Goal: Task Accomplishment & Management: Manage account settings

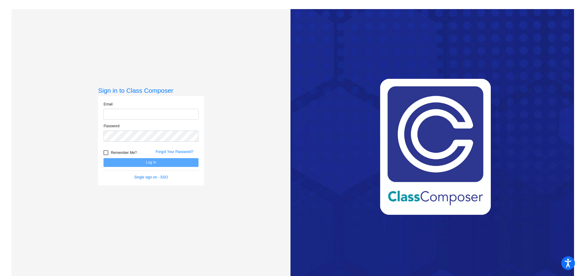
click at [125, 115] on input "email" at bounding box center [150, 114] width 95 height 11
type input "[EMAIL_ADDRESS][DOMAIN_NAME]"
click at [103, 158] on button "Log In" at bounding box center [150, 162] width 95 height 9
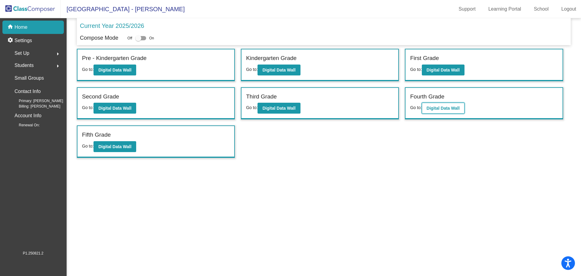
click at [441, 107] on b "Digital Data Wall" at bounding box center [443, 108] width 33 height 5
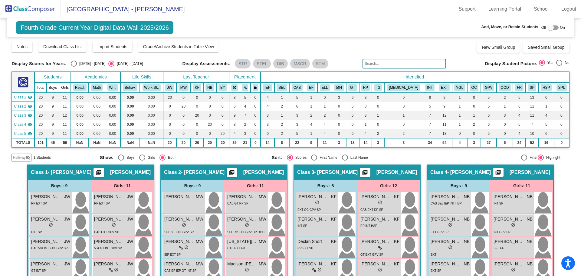
click at [375, 63] on input "text" at bounding box center [404, 64] width 84 height 10
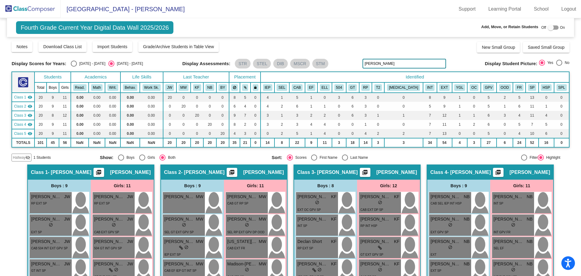
type input "[PERSON_NAME]"
click at [22, 158] on span "Hallway" at bounding box center [19, 157] width 13 height 5
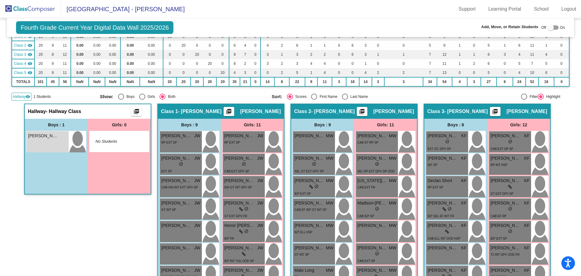
scroll to position [121, 0]
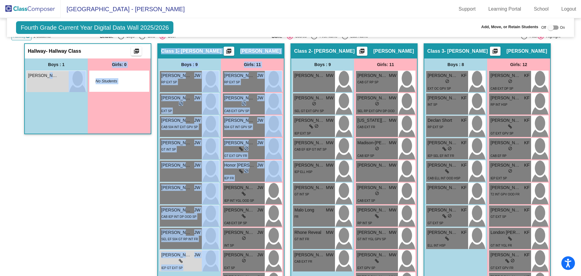
drag, startPoint x: 45, startPoint y: 79, endPoint x: 282, endPoint y: 162, distance: 251.2
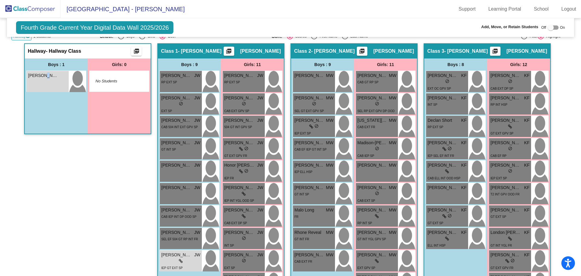
drag, startPoint x: 45, startPoint y: 215, endPoint x: 64, endPoint y: 208, distance: 20.4
click at [55, 211] on div "Hallway - Hallway Class picture_as_pdf Add Student First Name Last Name Student…" at bounding box center [87, 196] width 127 height 306
click at [85, 231] on div "Hallway - Hallway Class picture_as_pdf Add Student First Name Last Name Student…" at bounding box center [87, 196] width 127 height 306
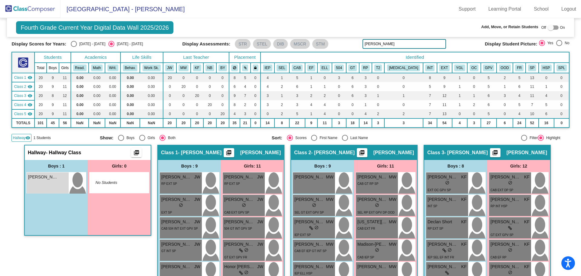
scroll to position [30, 0]
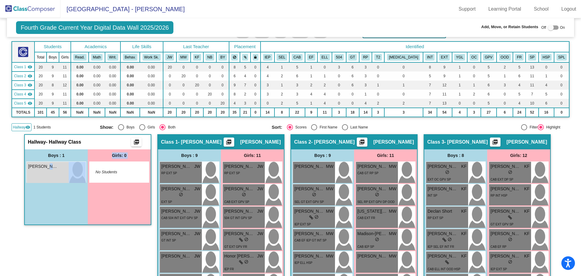
drag, startPoint x: 45, startPoint y: 173, endPoint x: 84, endPoint y: 193, distance: 44.2
click at [89, 183] on div "Boys : 1 [PERSON_NAME] lock do_not_disturb_alt Girls: 0 No Students" at bounding box center [88, 186] width 126 height 75
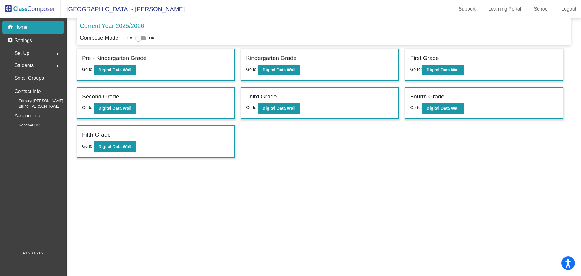
click at [139, 38] on div at bounding box center [138, 38] width 6 height 6
click at [138, 40] on input "checkbox" at bounding box center [138, 40] width 0 height 0
checkbox input "true"
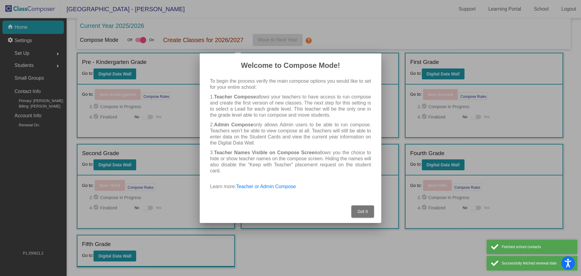
click at [365, 212] on span "Got It" at bounding box center [362, 211] width 10 height 5
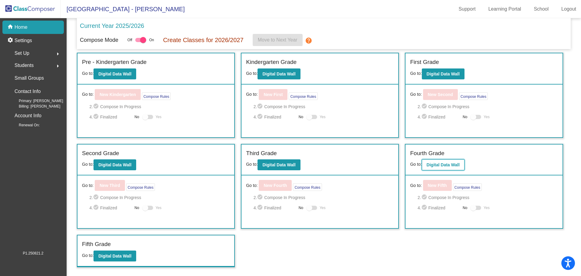
click at [445, 164] on b "Digital Data Wall" at bounding box center [443, 164] width 33 height 5
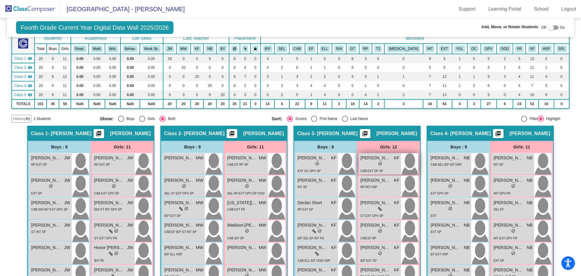
scroll to position [61, 0]
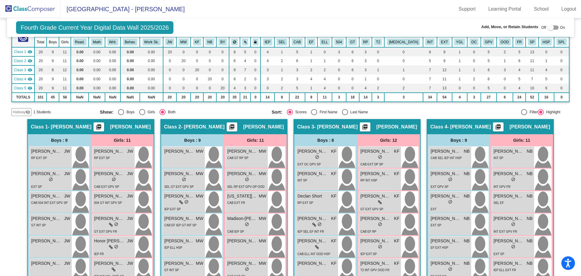
click at [20, 112] on span "Hallway" at bounding box center [19, 111] width 13 height 5
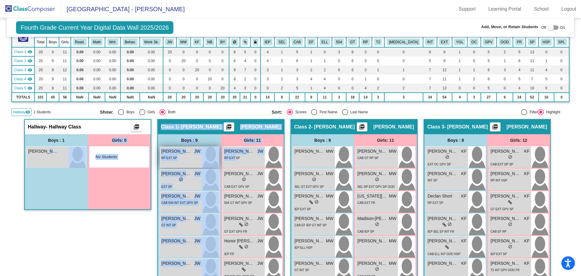
drag, startPoint x: 43, startPoint y: 151, endPoint x: 187, endPoint y: 165, distance: 144.4
click at [51, 229] on div "Hallway - Hallway Class picture_as_pdf Add Student First Name Last Name Student…" at bounding box center [87, 272] width 127 height 306
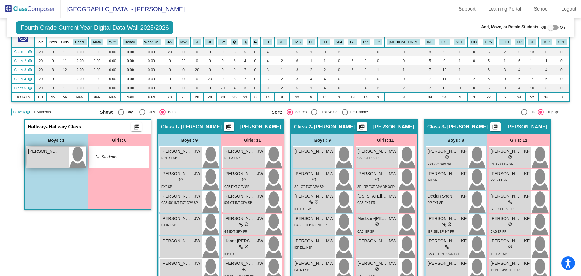
click at [38, 160] on div "[PERSON_NAME] lock do_not_disturb_alt" at bounding box center [48, 156] width 42 height 21
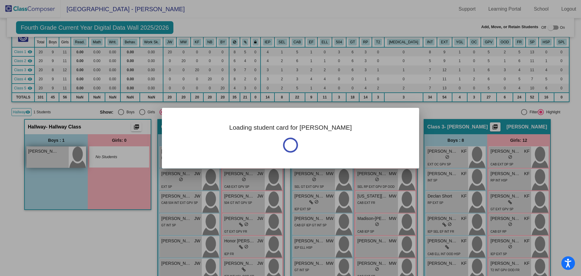
click at [40, 161] on div at bounding box center [290, 138] width 581 height 276
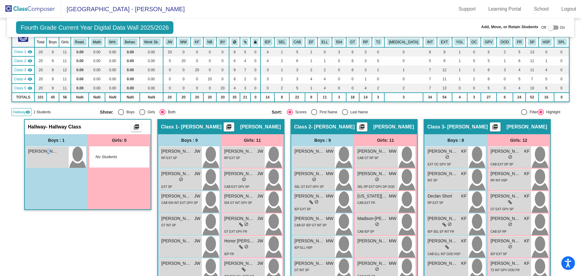
drag, startPoint x: 41, startPoint y: 158, endPoint x: 43, endPoint y: 175, distance: 17.2
click at [43, 188] on div "Boys : 1 [PERSON_NAME] lock do_not_disturb_alt" at bounding box center [56, 171] width 63 height 75
click at [53, 148] on span "[PERSON_NAME]" at bounding box center [43, 151] width 30 height 6
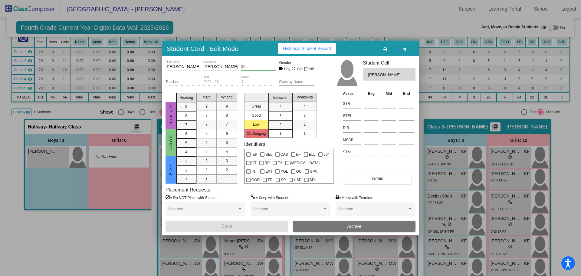
click at [404, 48] on icon "button" at bounding box center [404, 49] width 3 height 4
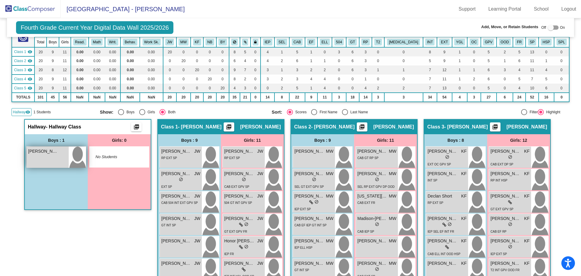
click at [36, 155] on div "[PERSON_NAME] lock do_not_disturb_alt" at bounding box center [48, 156] width 42 height 21
drag, startPoint x: 36, startPoint y: 155, endPoint x: 55, endPoint y: 190, distance: 39.7
click at [55, 190] on div "Boys : 1 [PERSON_NAME] lock do_not_disturb_alt" at bounding box center [56, 171] width 63 height 75
click at [53, 186] on div "Boys : 1 [PERSON_NAME] lock do_not_disturb_alt" at bounding box center [56, 171] width 63 height 75
drag, startPoint x: 35, startPoint y: 156, endPoint x: 62, endPoint y: 159, distance: 27.1
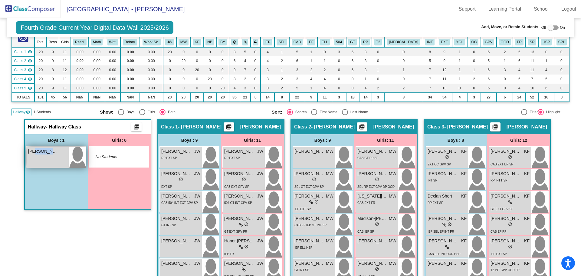
click at [62, 159] on div "[PERSON_NAME] lock do_not_disturb_alt" at bounding box center [48, 156] width 42 height 21
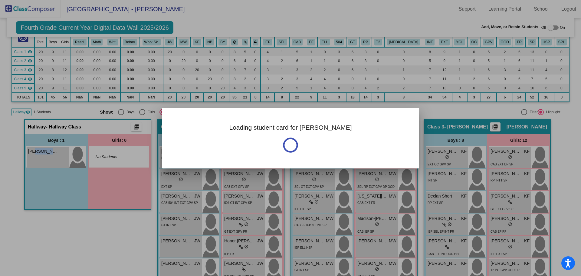
click at [39, 170] on div at bounding box center [290, 138] width 581 height 276
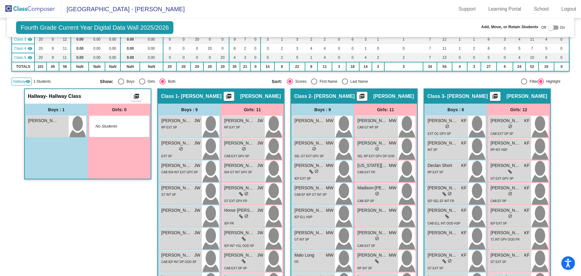
scroll to position [91, 0]
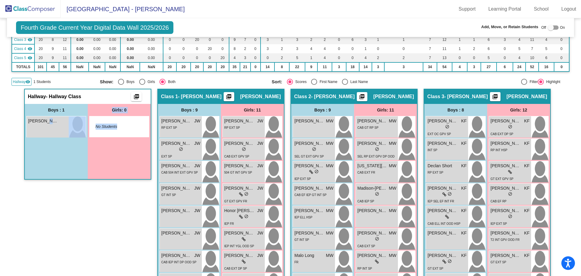
drag, startPoint x: 43, startPoint y: 130, endPoint x: 100, endPoint y: 171, distance: 70.8
click at [133, 168] on div "Boys : 1 [PERSON_NAME] lock do_not_disturb_alt Girls: 0 No Students" at bounding box center [88, 141] width 126 height 75
click at [71, 176] on div "Boys : 1 [PERSON_NAME] lock do_not_disturb_alt" at bounding box center [56, 141] width 63 height 75
drag, startPoint x: 38, startPoint y: 121, endPoint x: 35, endPoint y: 129, distance: 7.9
click at [35, 129] on div "[PERSON_NAME] lock do_not_disturb_alt" at bounding box center [48, 126] width 42 height 21
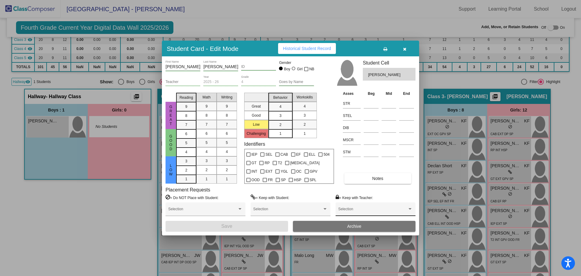
click at [411, 209] on div at bounding box center [409, 209] width 3 height 2
click at [406, 210] on span "None" at bounding box center [375, 210] width 74 height 11
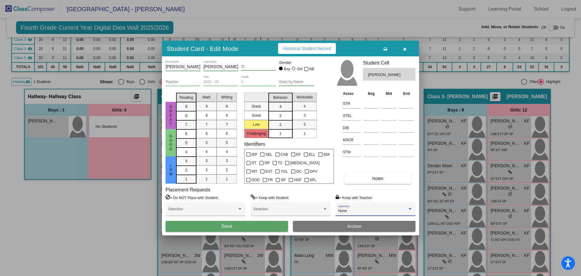
click at [406, 210] on div "None" at bounding box center [372, 211] width 69 height 4
click at [404, 48] on div at bounding box center [290, 138] width 581 height 276
drag, startPoint x: 119, startPoint y: 224, endPoint x: 156, endPoint y: 205, distance: 41.0
click at [121, 224] on div at bounding box center [290, 138] width 581 height 276
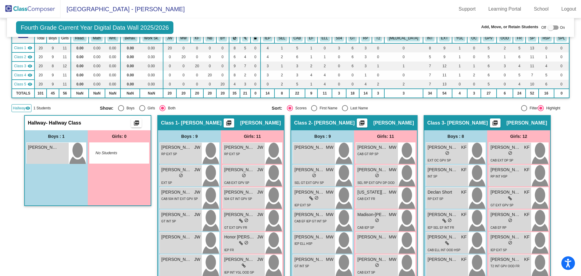
scroll to position [0, 0]
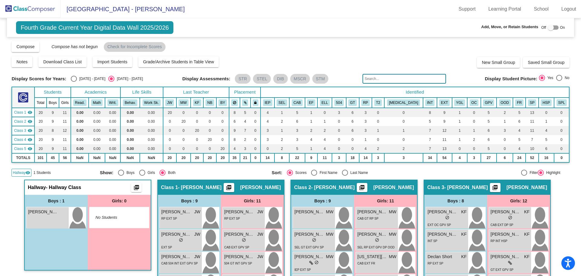
click at [395, 76] on input "text" at bounding box center [404, 79] width 84 height 10
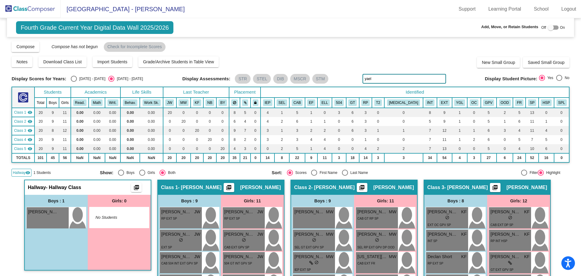
type input "yael"
click at [416, 75] on input "yael" at bounding box center [404, 79] width 84 height 10
click at [24, 173] on span "Hallway" at bounding box center [19, 172] width 13 height 5
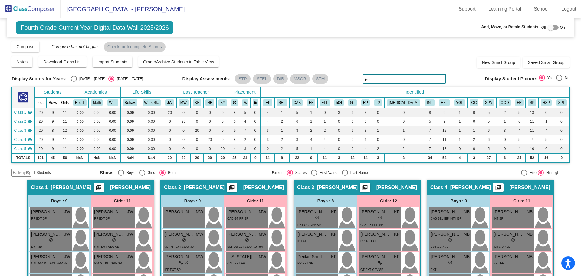
click at [17, 168] on div "Display Scores for Years: [DATE] - [DATE] [DATE] - [DATE] Grade/Archive Student…" at bounding box center [290, 109] width 558 height 136
click at [17, 172] on span "Hallway" at bounding box center [19, 172] width 13 height 5
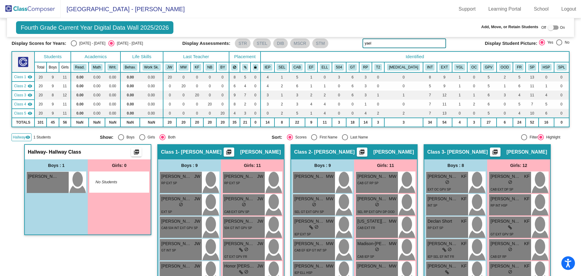
scroll to position [30, 0]
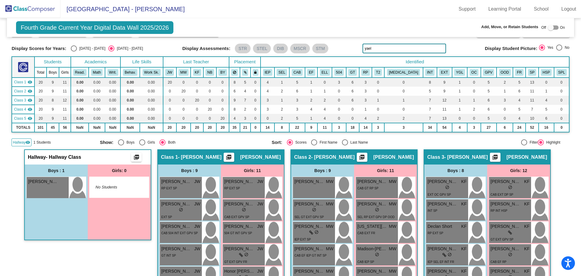
click at [26, 141] on mat-icon "visibility" at bounding box center [27, 142] width 5 height 5
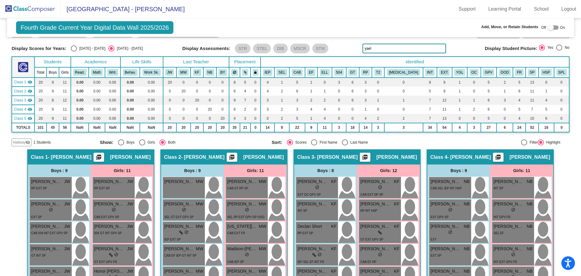
click at [26, 141] on mat-icon "visibility_off" at bounding box center [27, 142] width 5 height 5
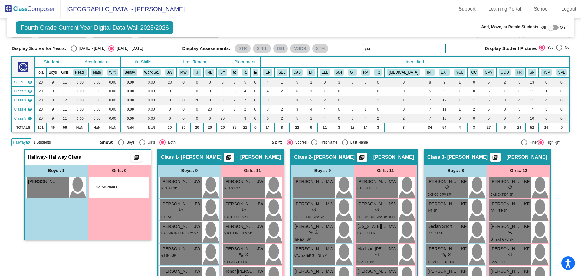
drag, startPoint x: 32, startPoint y: 8, endPoint x: 39, endPoint y: 9, distance: 7.3
click at [32, 8] on img at bounding box center [30, 9] width 61 height 18
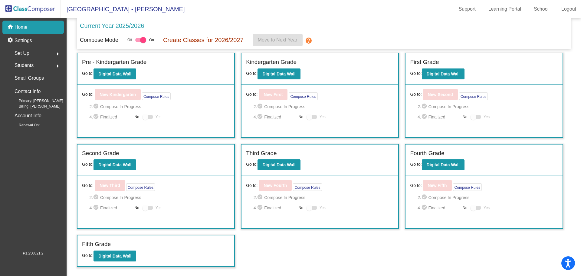
click at [136, 40] on div at bounding box center [140, 40] width 11 height 4
click at [138, 42] on input "checkbox" at bounding box center [138, 42] width 0 height 0
checkbox input "false"
